Goal: Task Accomplishment & Management: Complete application form

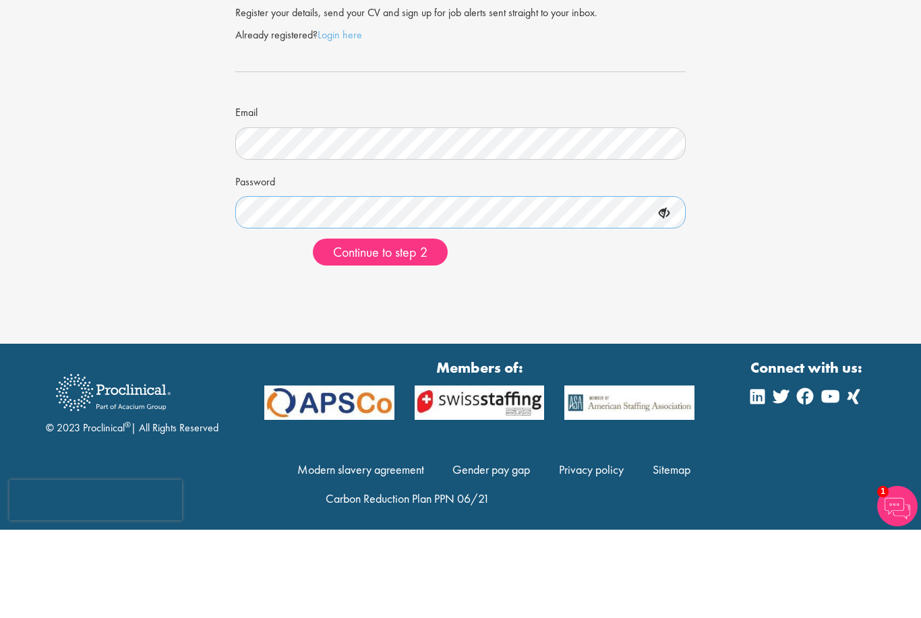
scroll to position [6, 0]
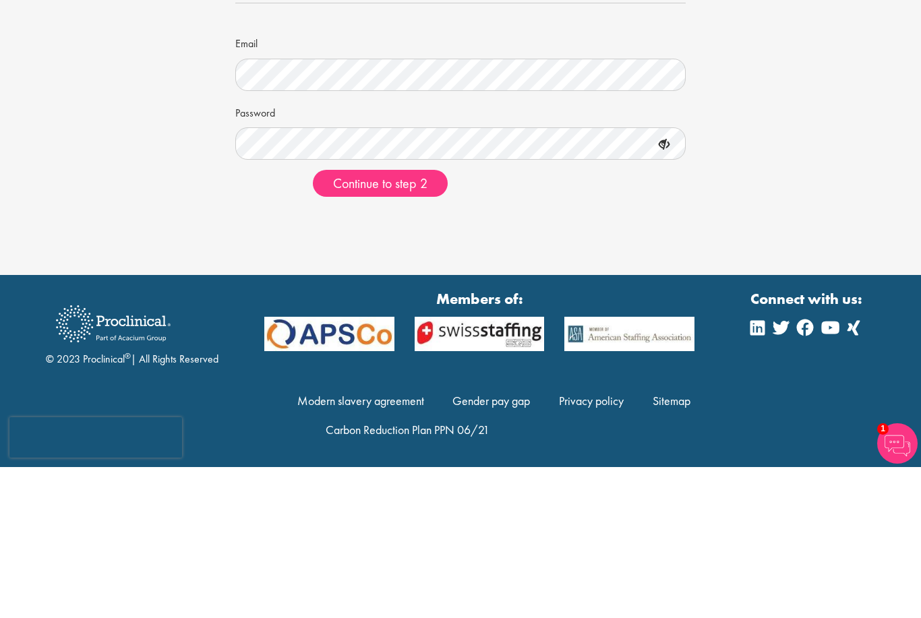
click at [408, 326] on span "Continue to step 2" at bounding box center [380, 335] width 94 height 18
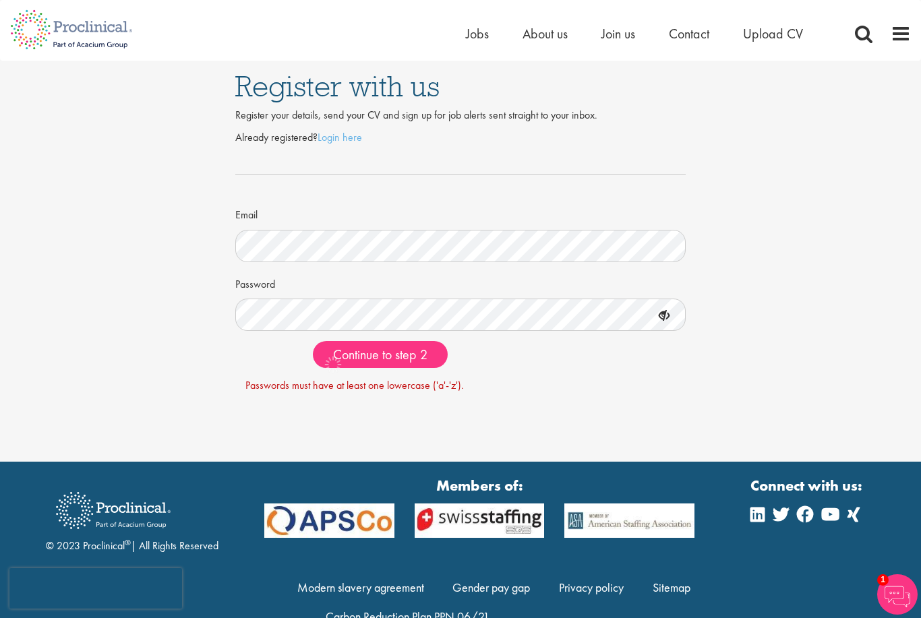
scroll to position [0, 0]
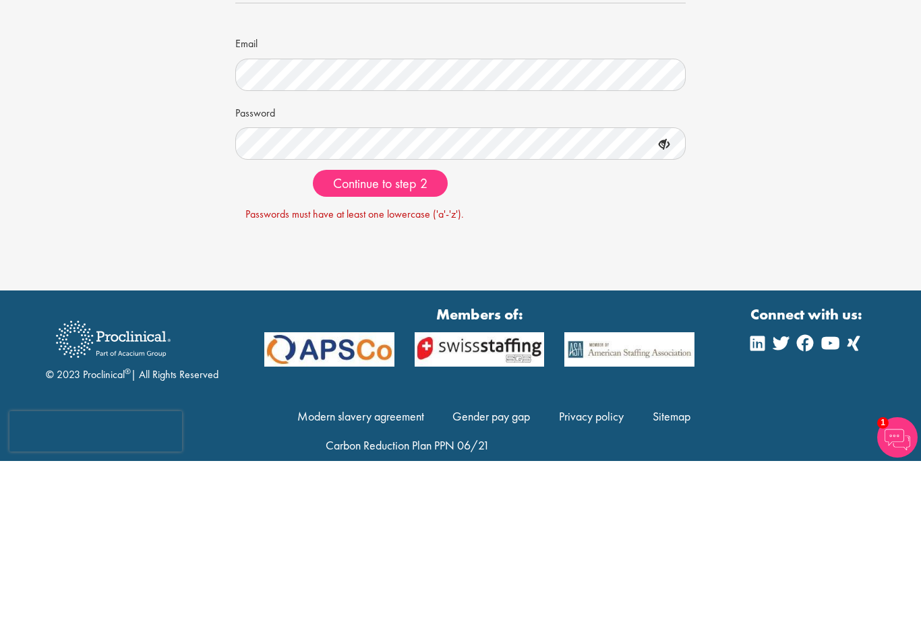
click at [421, 332] on span "Continue to step 2" at bounding box center [380, 341] width 94 height 18
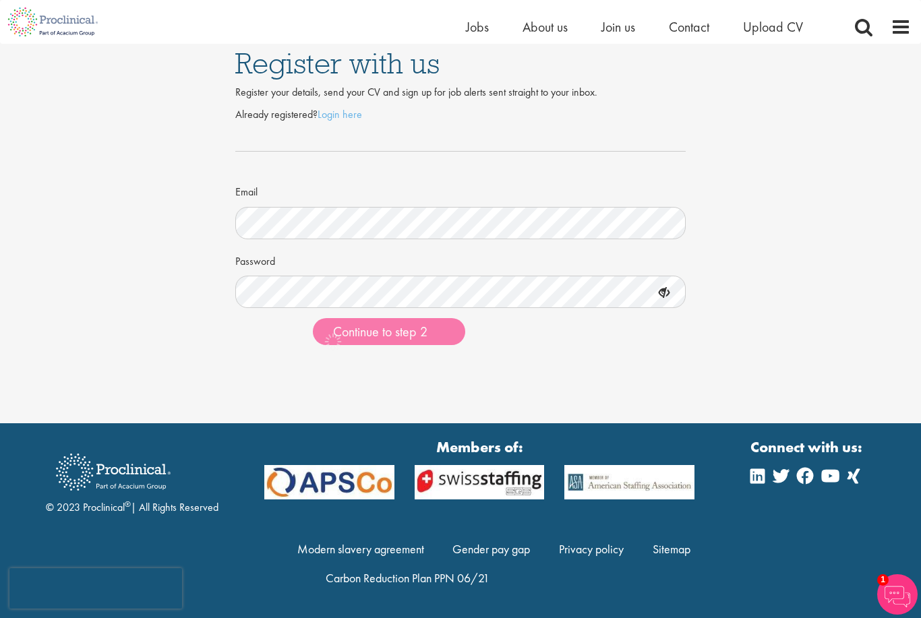
scroll to position [6, 0]
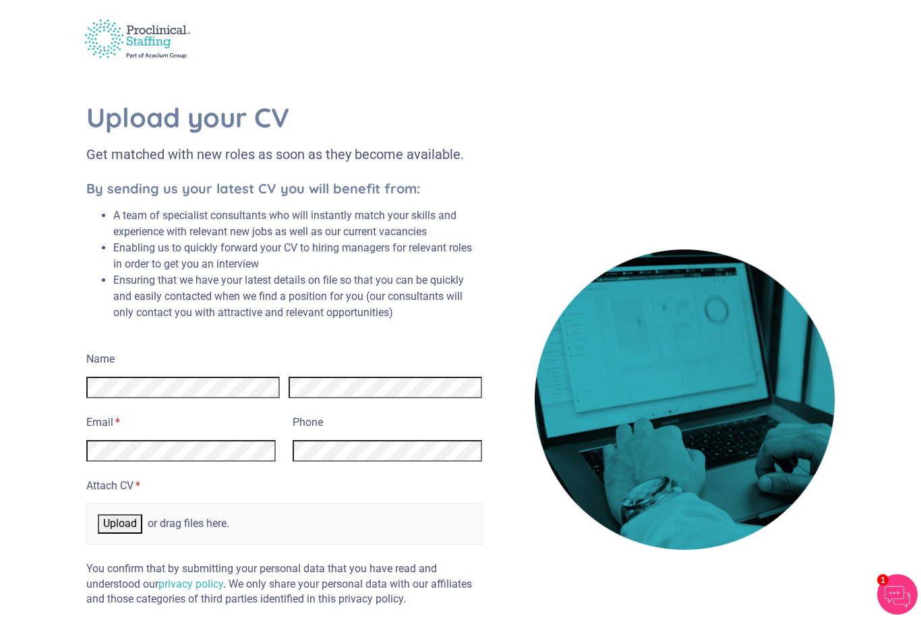
scroll to position [26, 0]
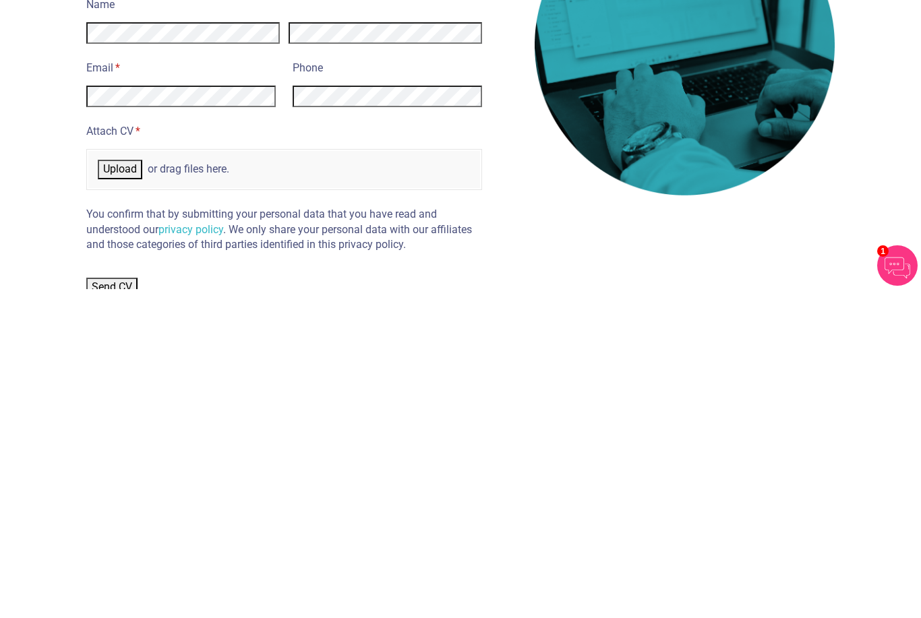
click at [131, 480] on div "Upload or drag files here." at bounding box center [284, 498] width 392 height 37
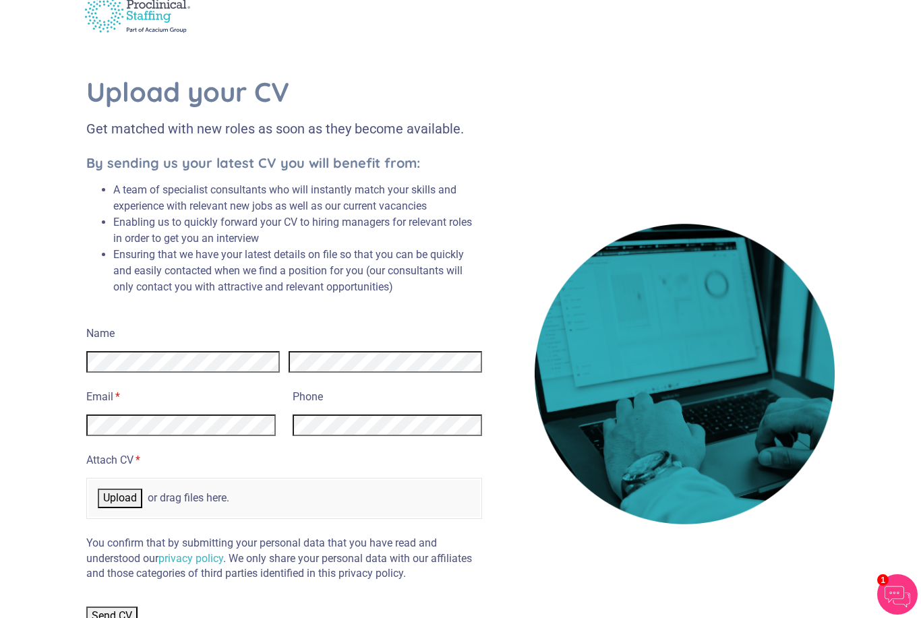
click at [114, 492] on span "Upload" at bounding box center [120, 498] width 34 height 13
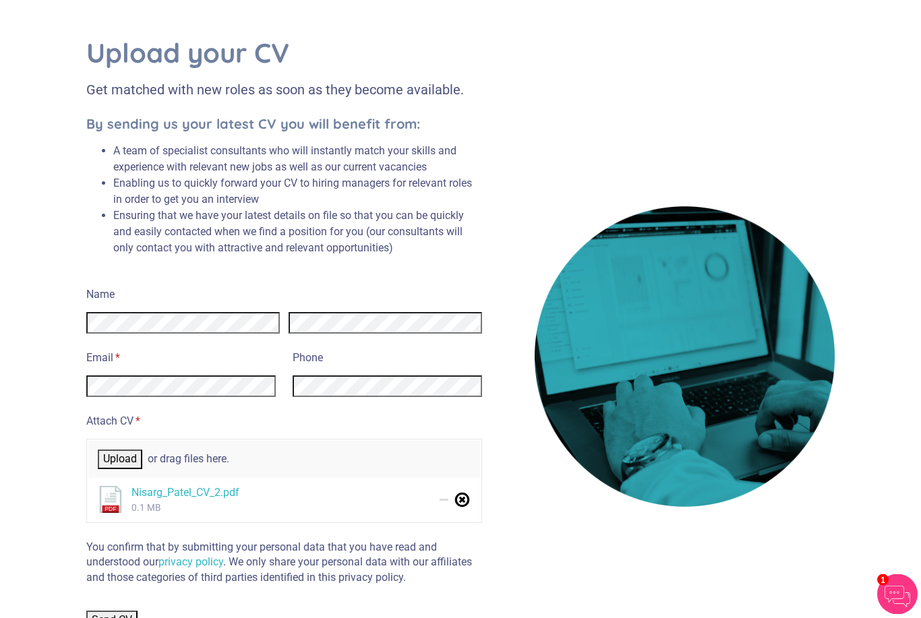
scroll to position [68, 0]
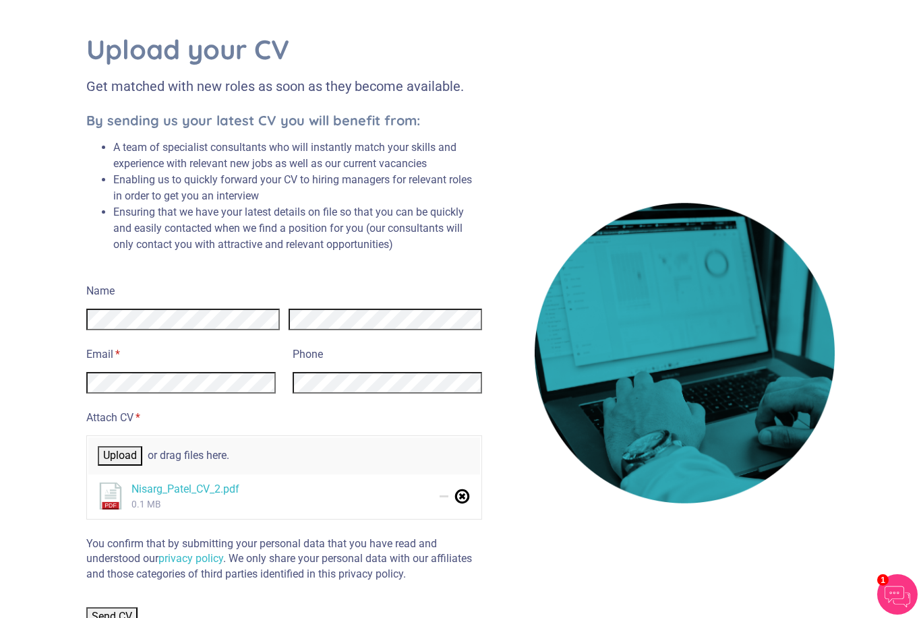
click at [109, 607] on button "Send CV" at bounding box center [111, 616] width 51 height 19
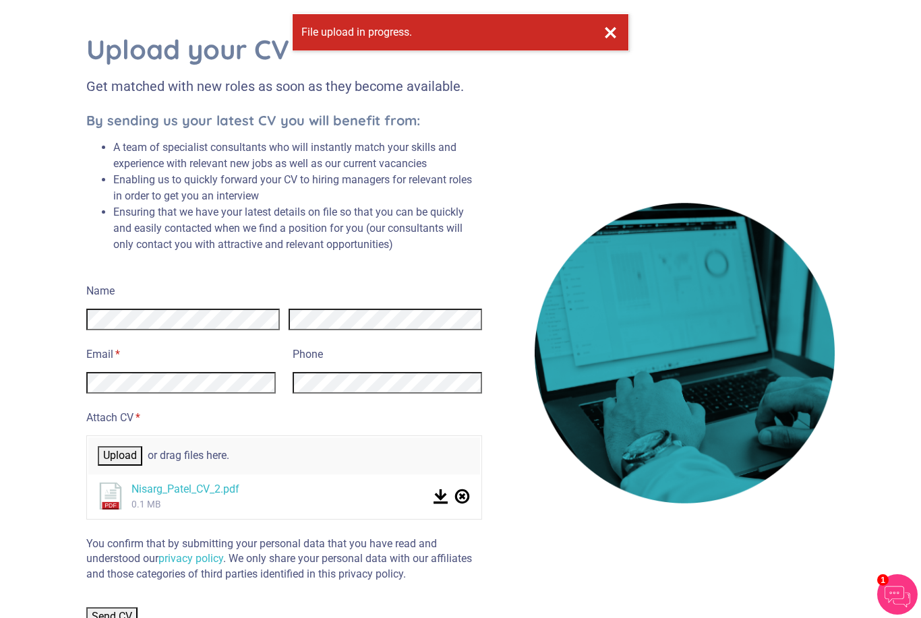
click at [105, 597] on div "Send CV" at bounding box center [284, 609] width 396 height 36
click at [115, 610] on span "Send CV" at bounding box center [112, 616] width 40 height 13
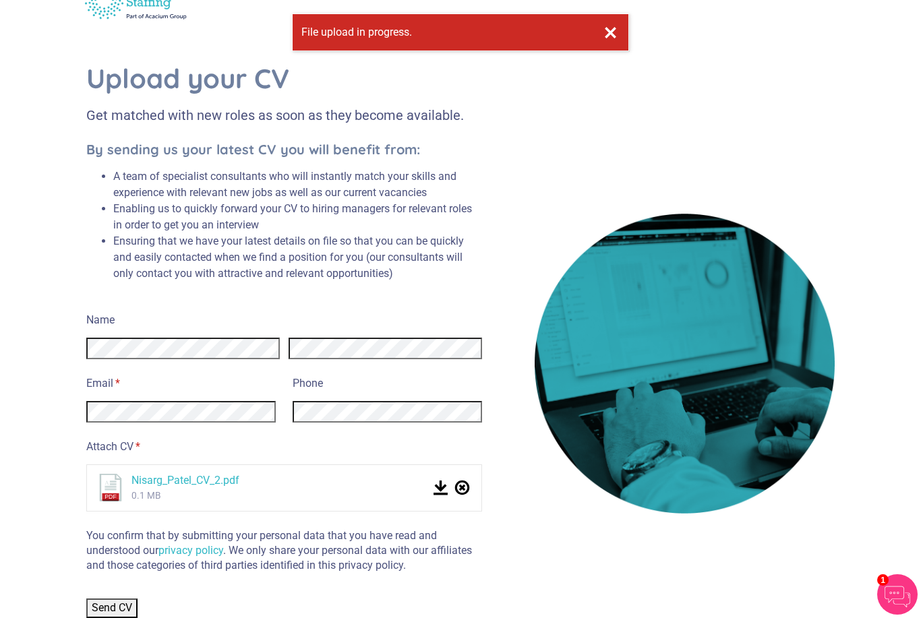
scroll to position [34, 0]
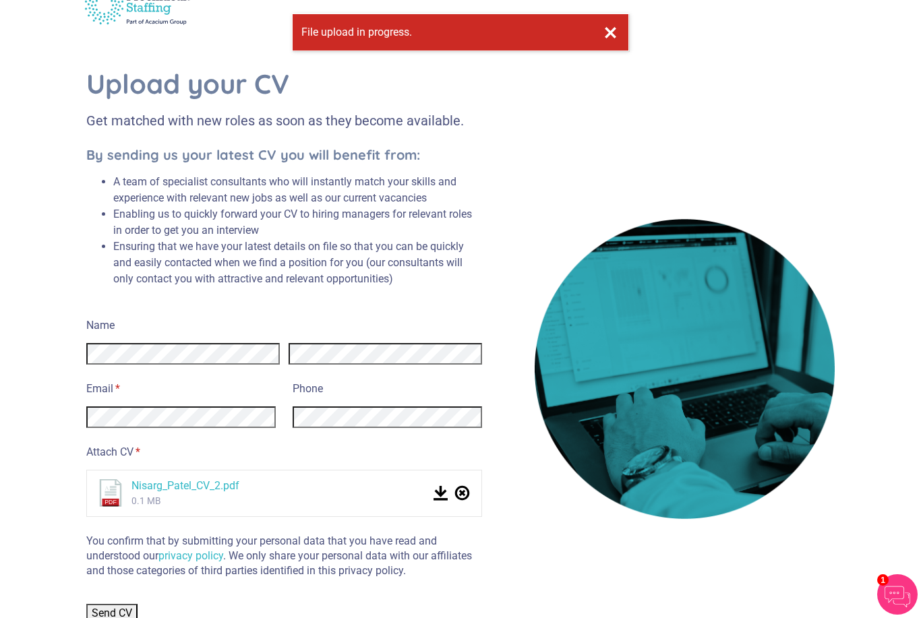
click at [109, 607] on span "Send CV" at bounding box center [112, 613] width 40 height 13
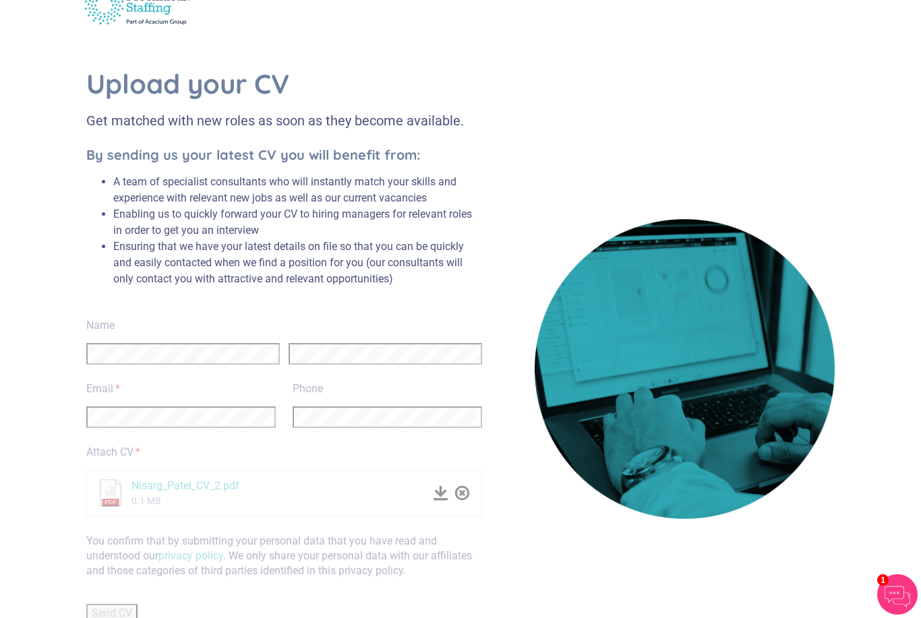
scroll to position [0, 0]
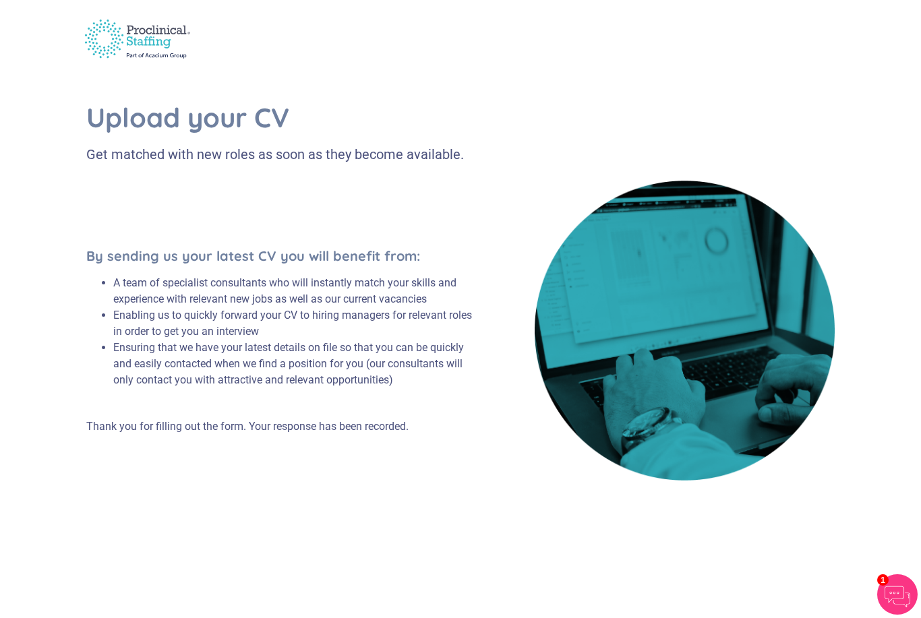
click at [906, 593] on img at bounding box center [897, 594] width 40 height 40
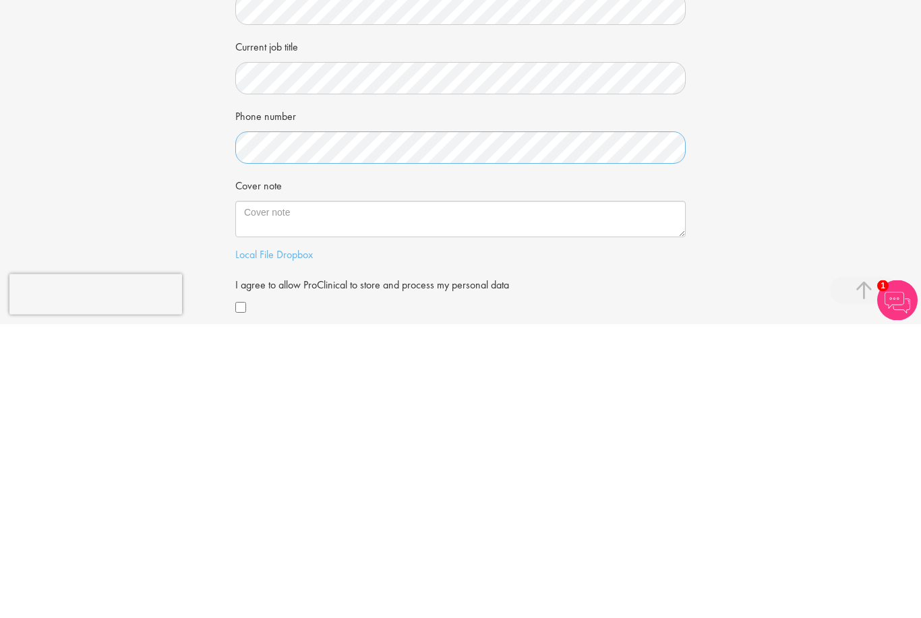
scroll to position [5, 0]
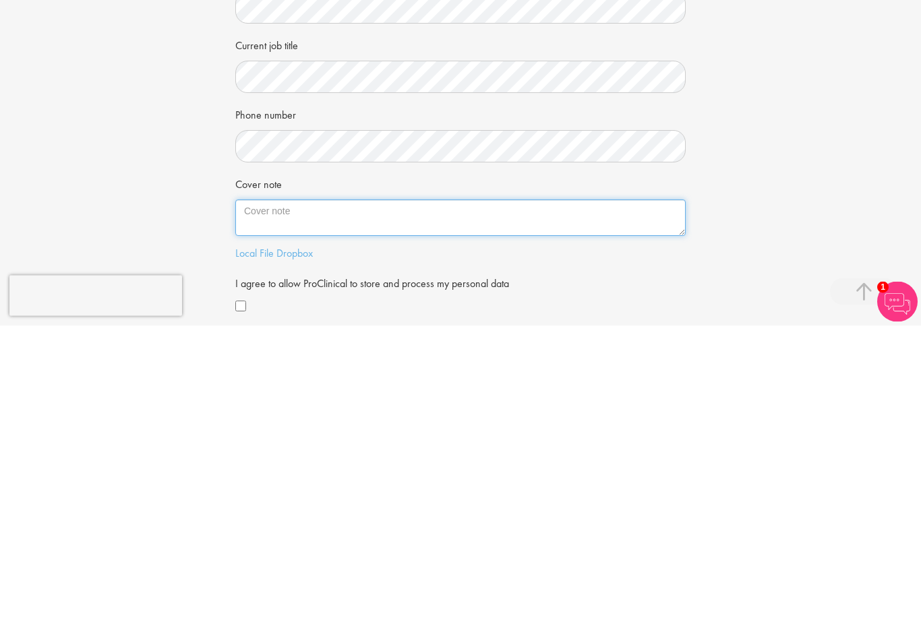
click at [585, 493] on textarea "Cover note" at bounding box center [460, 511] width 450 height 36
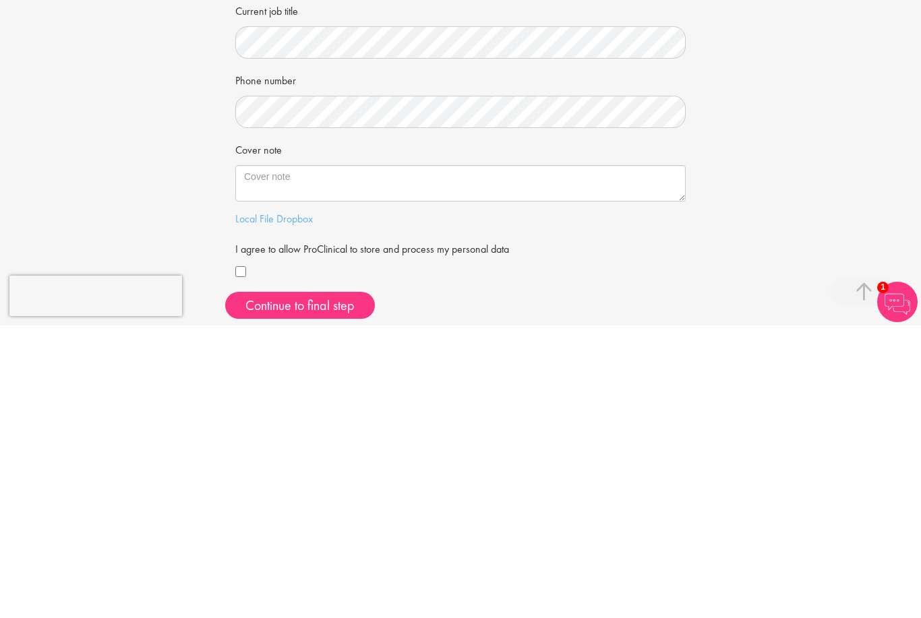
scroll to position [256, 0]
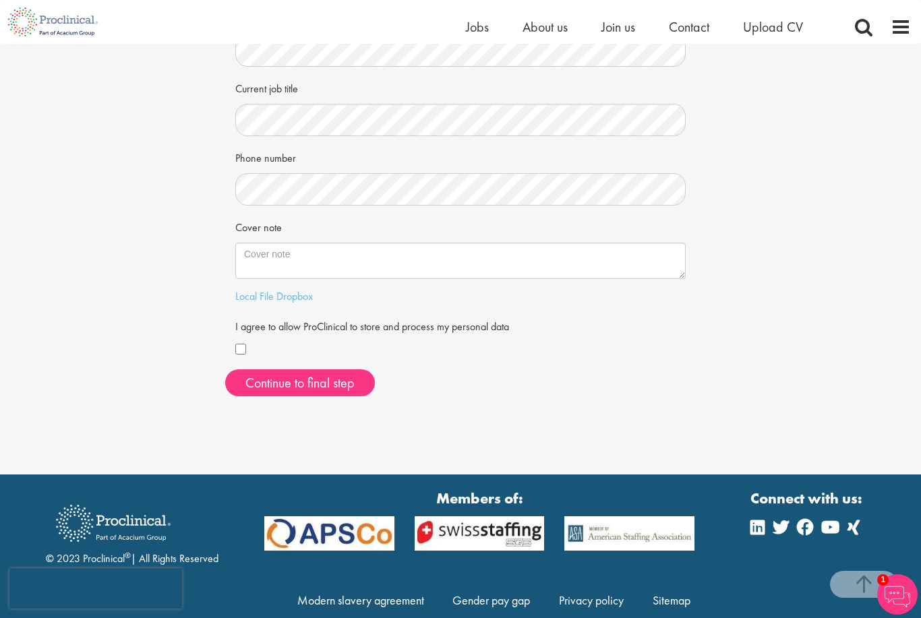
click at [336, 379] on button "Continue to final step" at bounding box center [300, 382] width 150 height 27
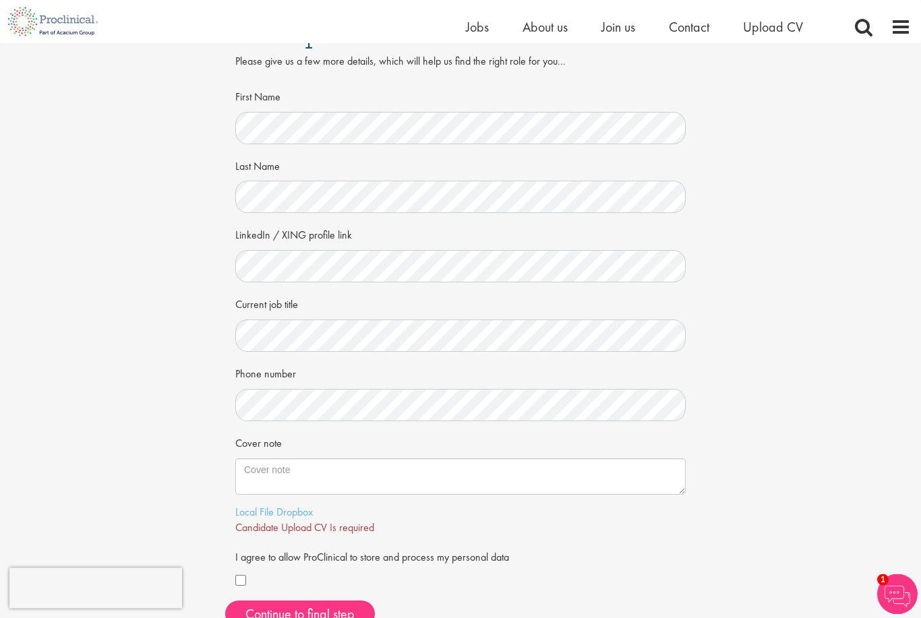
scroll to position [39, 0]
click at [305, 506] on link "Dropbox" at bounding box center [294, 513] width 36 height 14
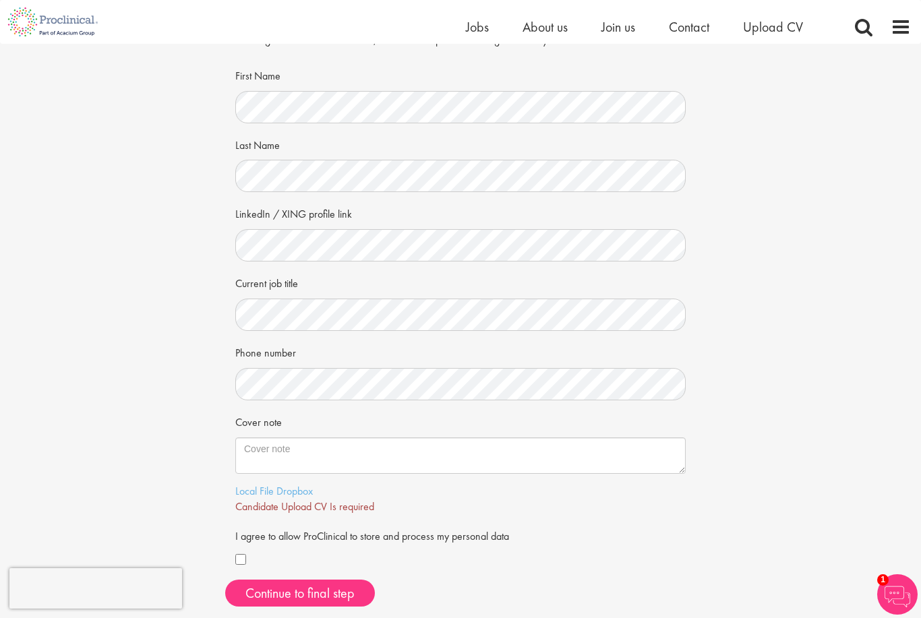
scroll to position [44, 0]
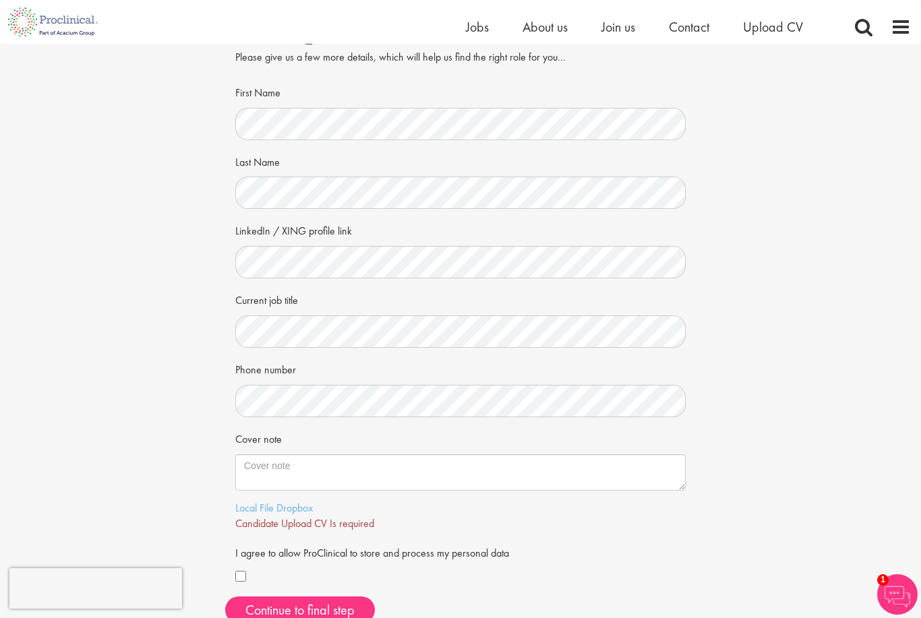
click at [336, 523] on span "Candidate Upload CV Is required" at bounding box center [304, 523] width 139 height 14
click at [337, 506] on div "Local File Dropbox" at bounding box center [460, 509] width 450 height 16
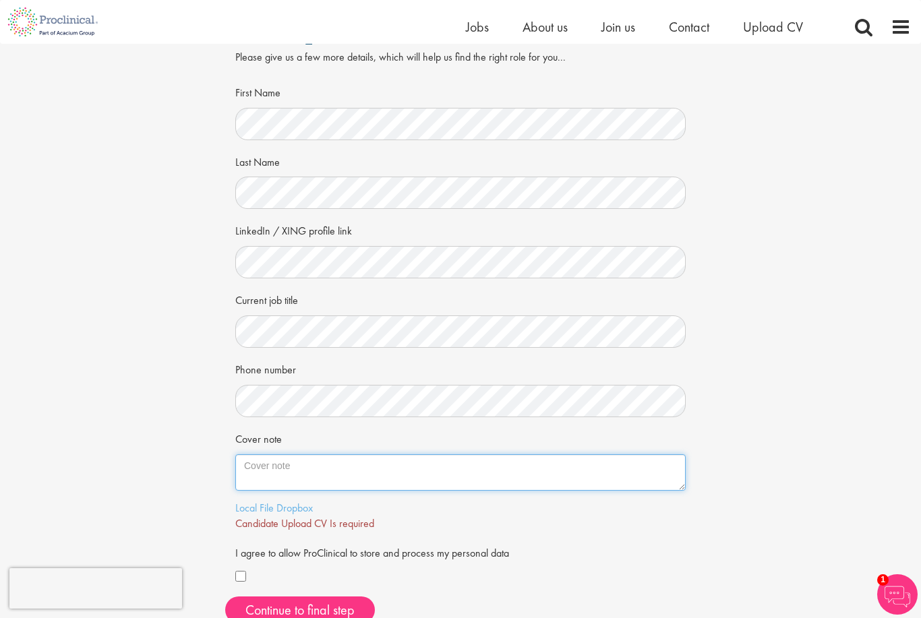
click at [411, 454] on textarea "Cover note" at bounding box center [460, 472] width 450 height 36
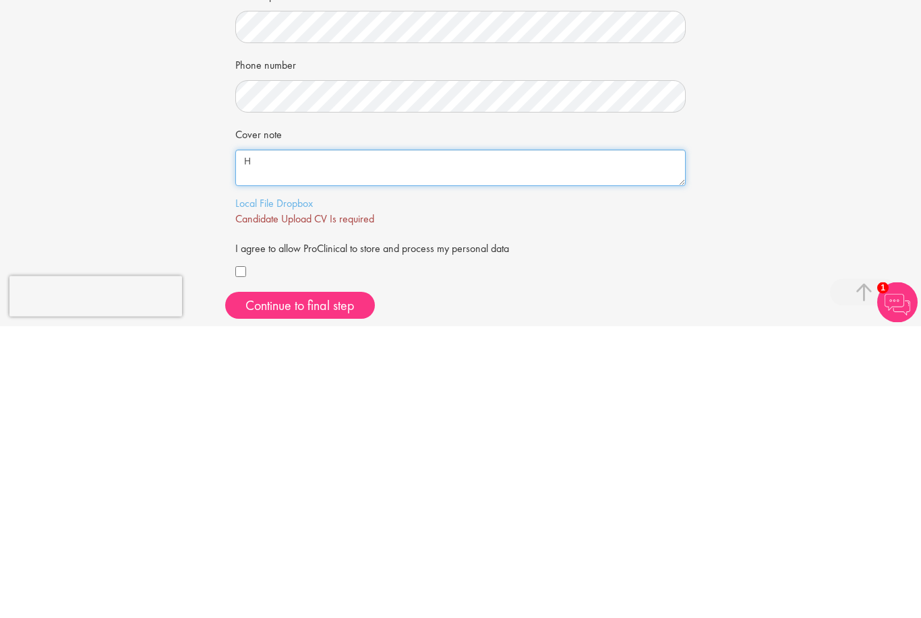
type textarea "H"
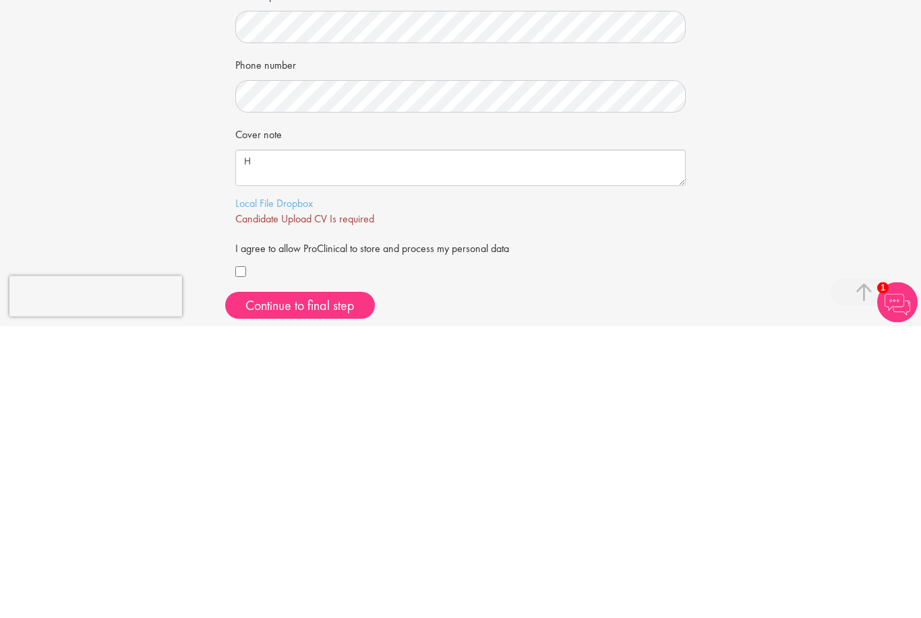
click at [338, 589] on span "Continue to final step" at bounding box center [299, 598] width 109 height 18
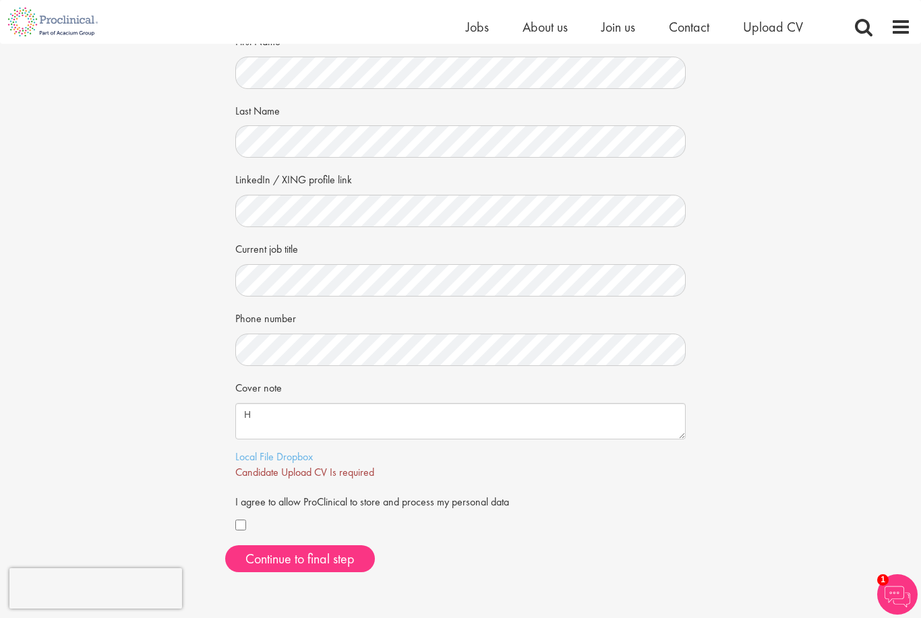
scroll to position [94, 0]
click at [427, 483] on form "First Name Last Name LinkedIn / XING profile link Current job title Phone numbe…" at bounding box center [460, 284] width 430 height 506
click at [268, 460] on link "Local File" at bounding box center [254, 458] width 38 height 14
click at [315, 562] on button "Continue to final step" at bounding box center [300, 560] width 150 height 27
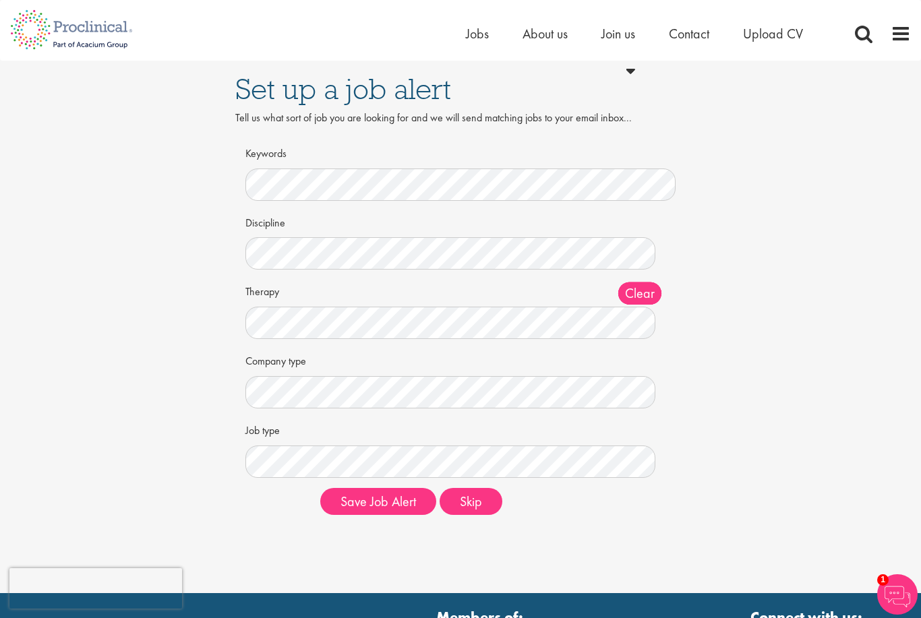
click at [467, 498] on button "Skip" at bounding box center [471, 501] width 63 height 27
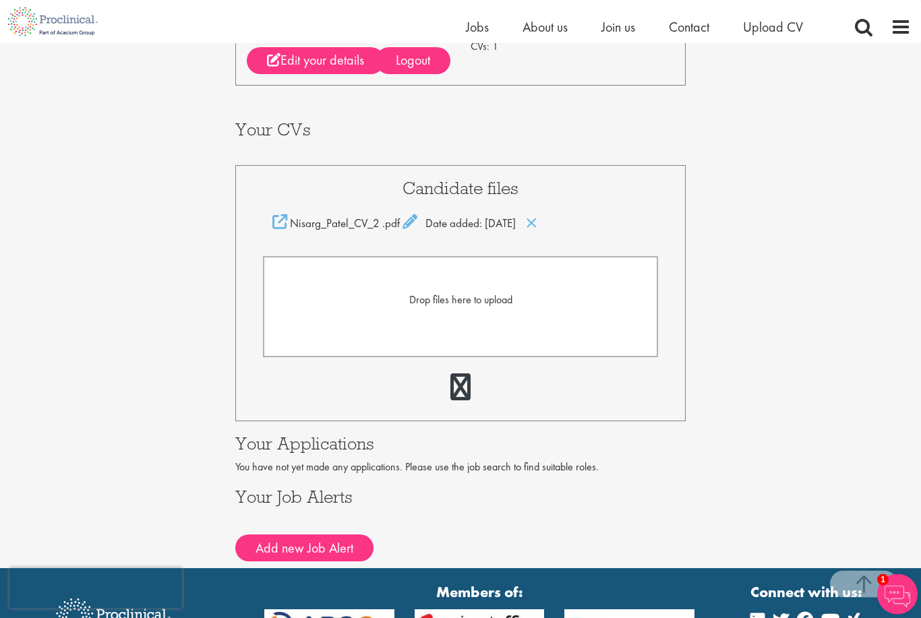
scroll to position [204, 0]
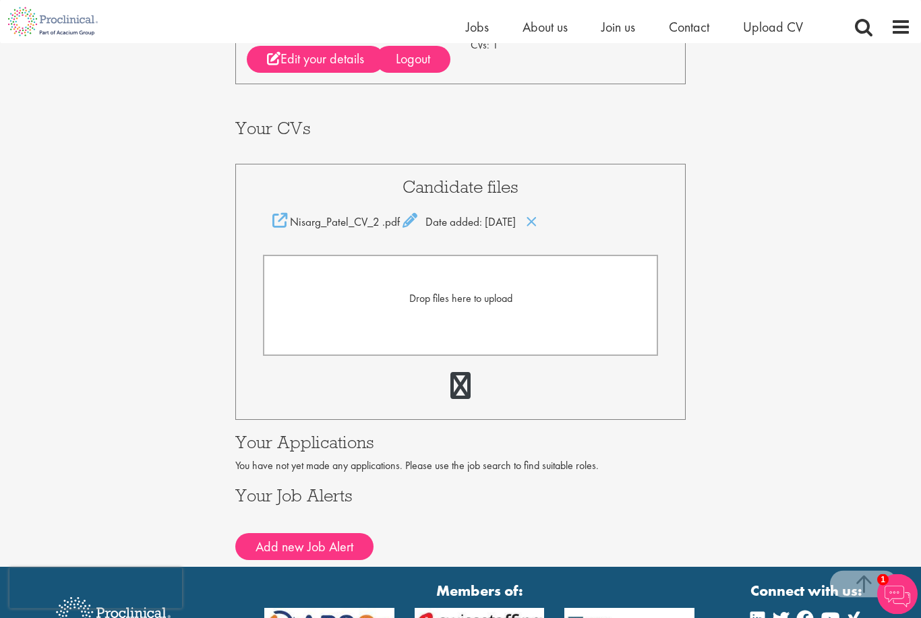
click at [334, 553] on button "Add new Job Alert" at bounding box center [304, 547] width 138 height 27
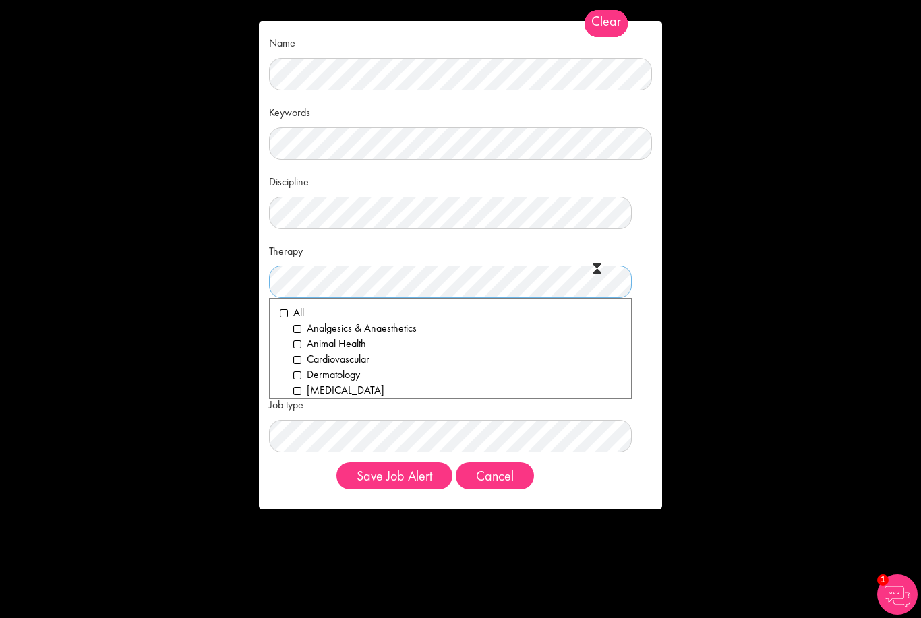
scroll to position [0, 0]
click at [593, 262] on span at bounding box center [597, 264] width 9 height 13
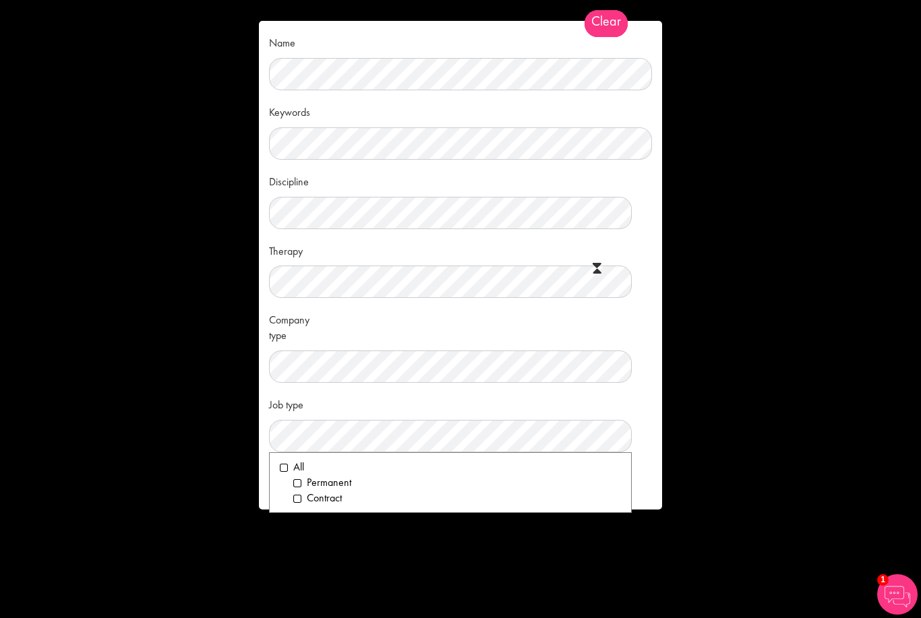
click at [516, 181] on div "Discipline Clear All Computer Science Data Science Recruitment Consultant Biome…" at bounding box center [460, 199] width 383 height 59
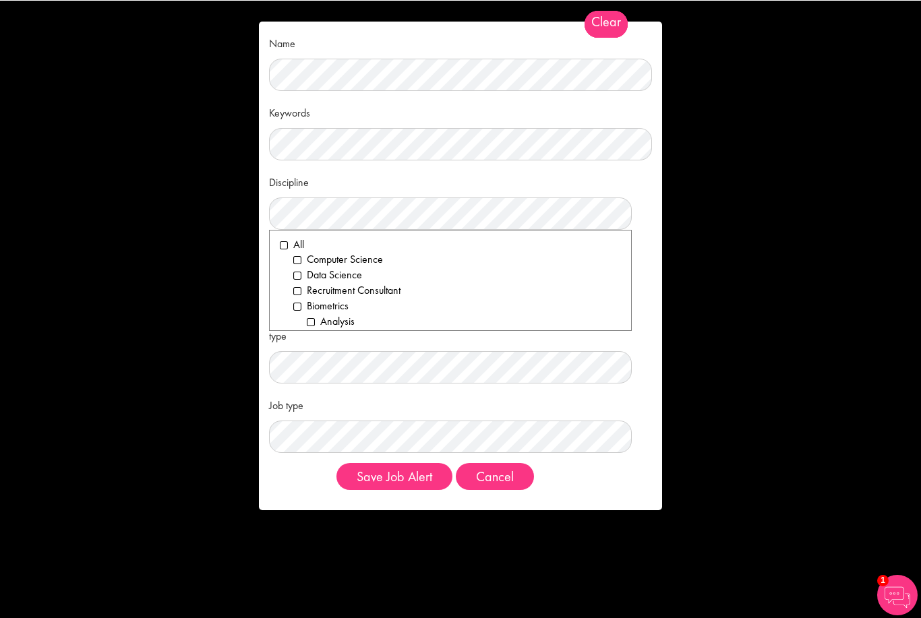
click at [714, 245] on div "Name Keywords Discipline Clear All Computer Science Data Science Recruitment Co…" at bounding box center [460, 309] width 921 height 618
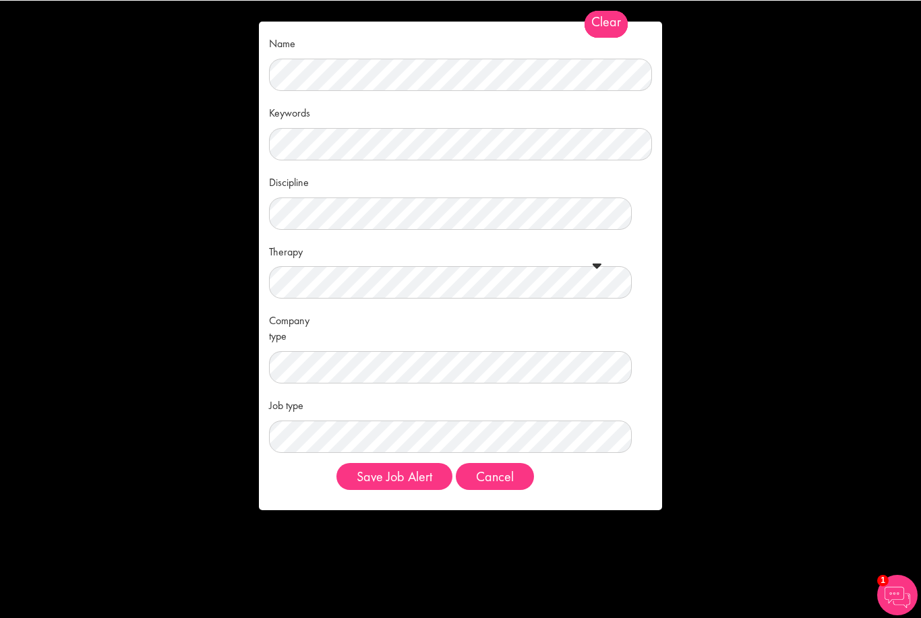
scroll to position [142, 0]
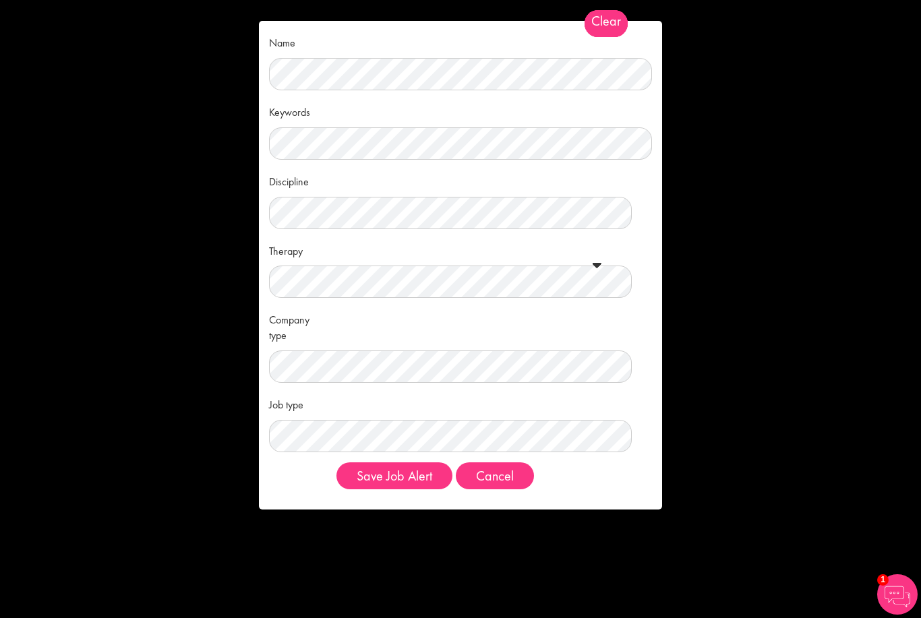
click at [509, 475] on button "Cancel" at bounding box center [495, 476] width 78 height 27
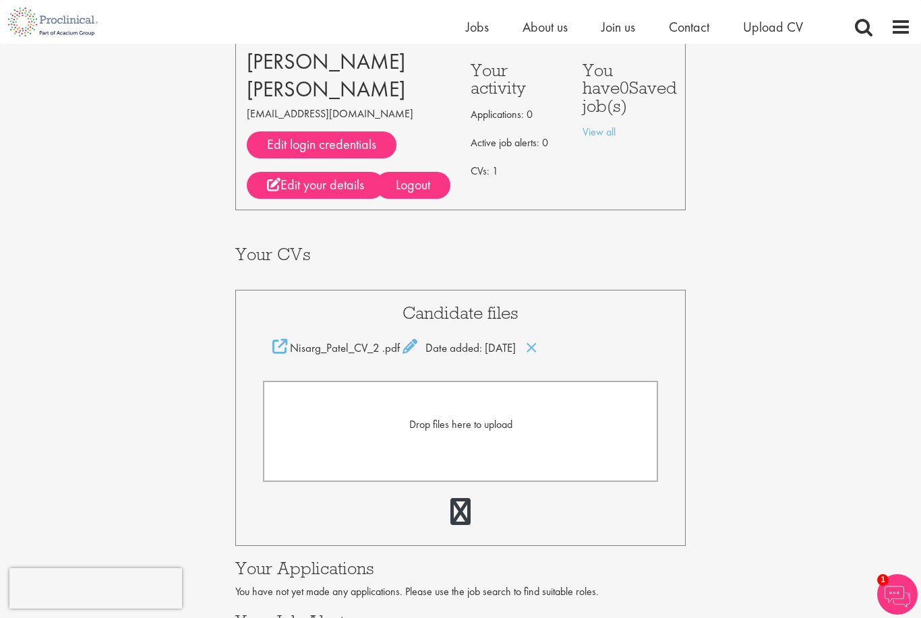
scroll to position [0, 0]
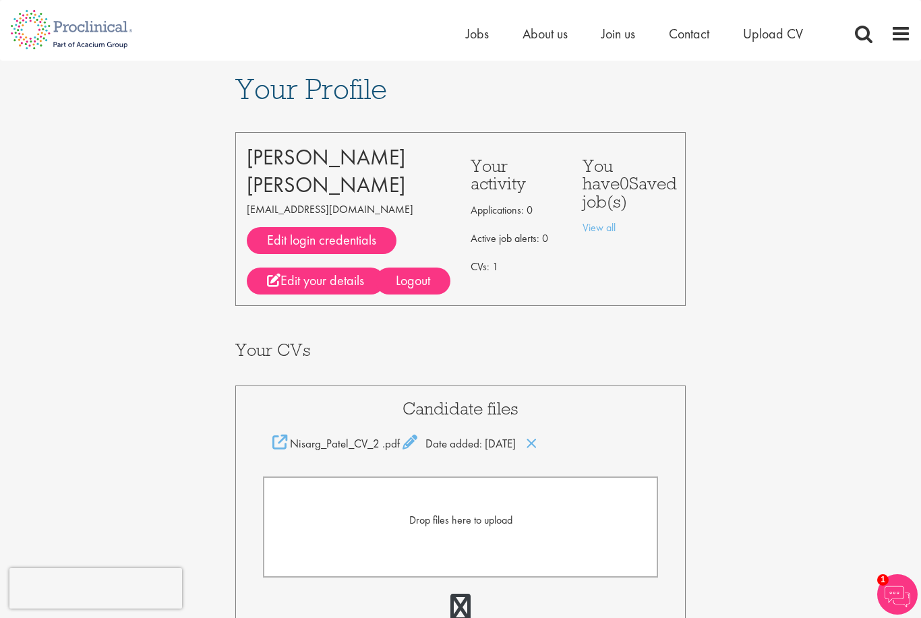
click at [890, 587] on img at bounding box center [897, 594] width 40 height 40
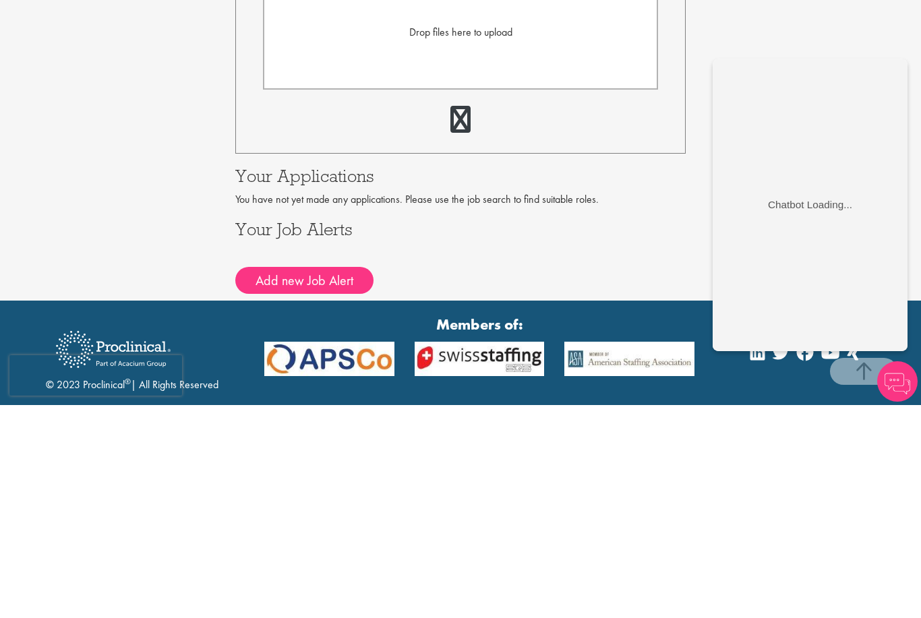
scroll to position [348, 0]
